Goal: Check status

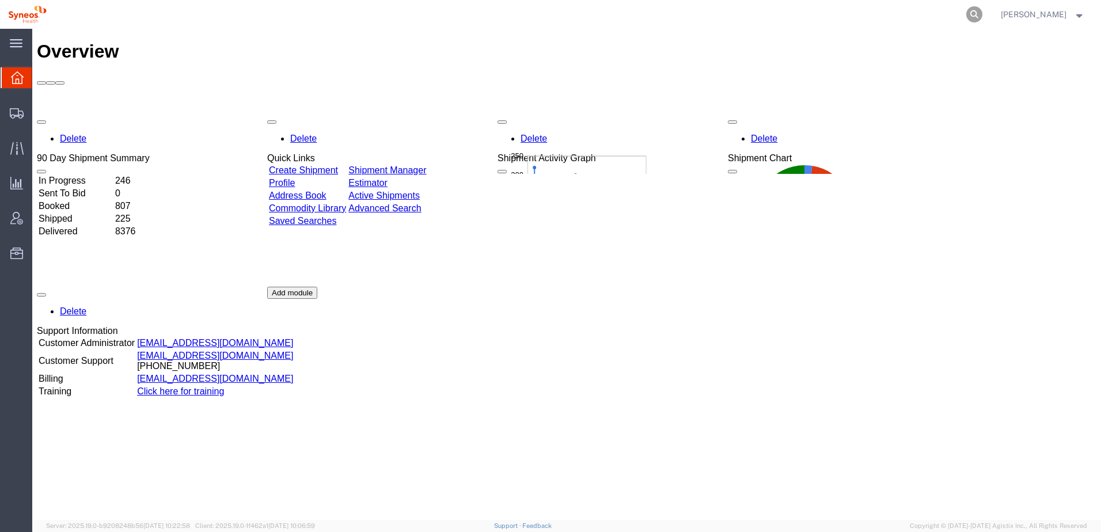
click at [983, 13] on icon at bounding box center [975, 14] width 16 height 16
paste input "56851834"
click at [983, 14] on icon at bounding box center [975, 14] width 16 height 16
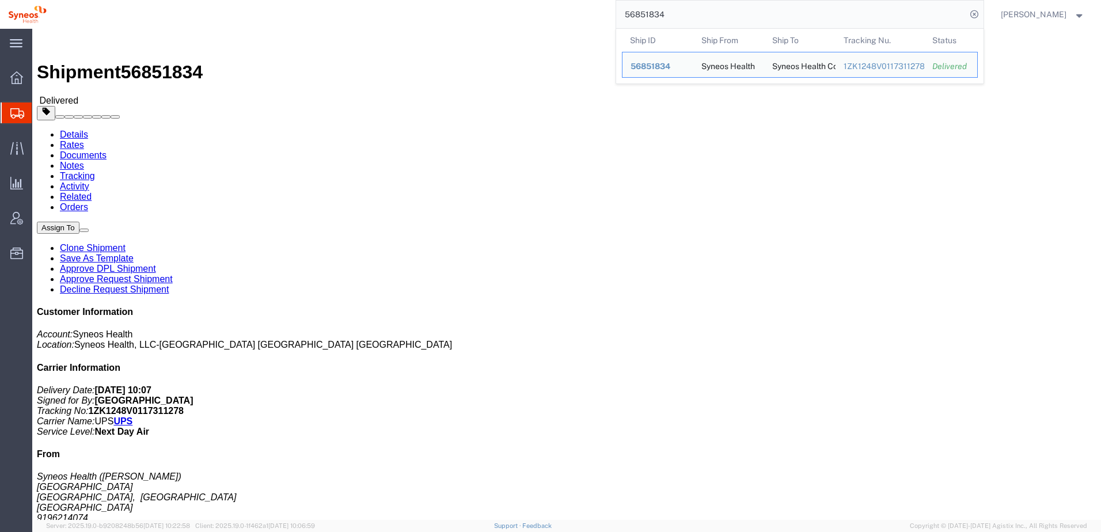
drag, startPoint x: 698, startPoint y: 17, endPoint x: 614, endPoint y: 10, distance: 84.3
click at [614, 10] on div "56851834 Ship ID Ship From Ship To Tracking Nu. Status Ship ID 56851834 Ship Fr…" at bounding box center [520, 14] width 930 height 29
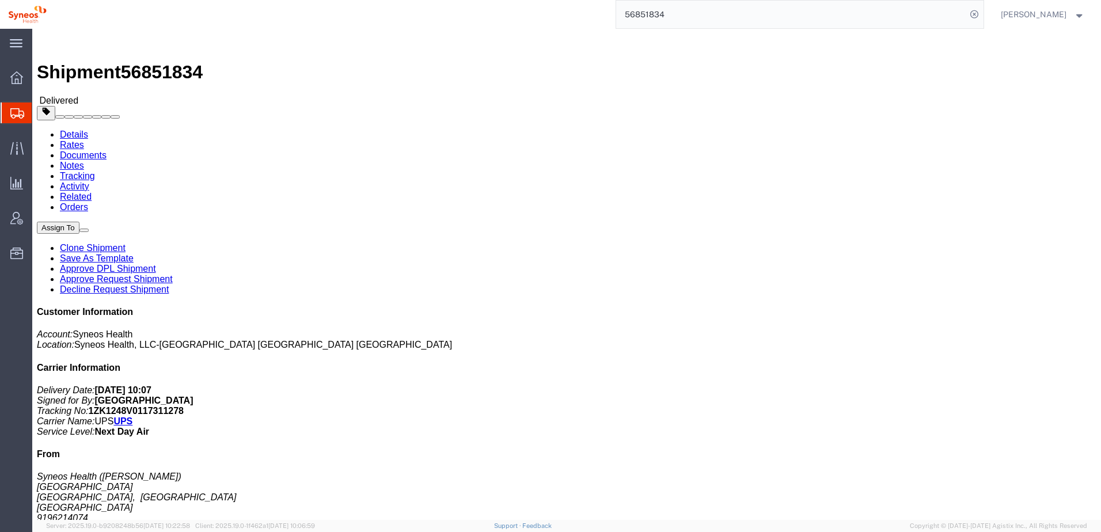
paste input "3195"
type input "56853195"
click at [983, 17] on icon at bounding box center [975, 14] width 16 height 16
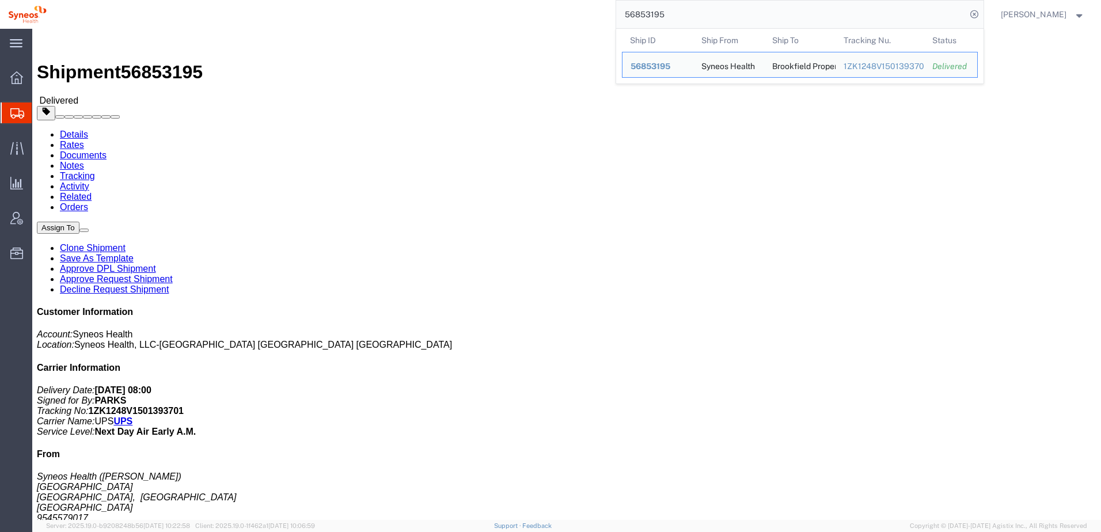
click link "Rates"
